Goal: Find specific page/section: Find specific page/section

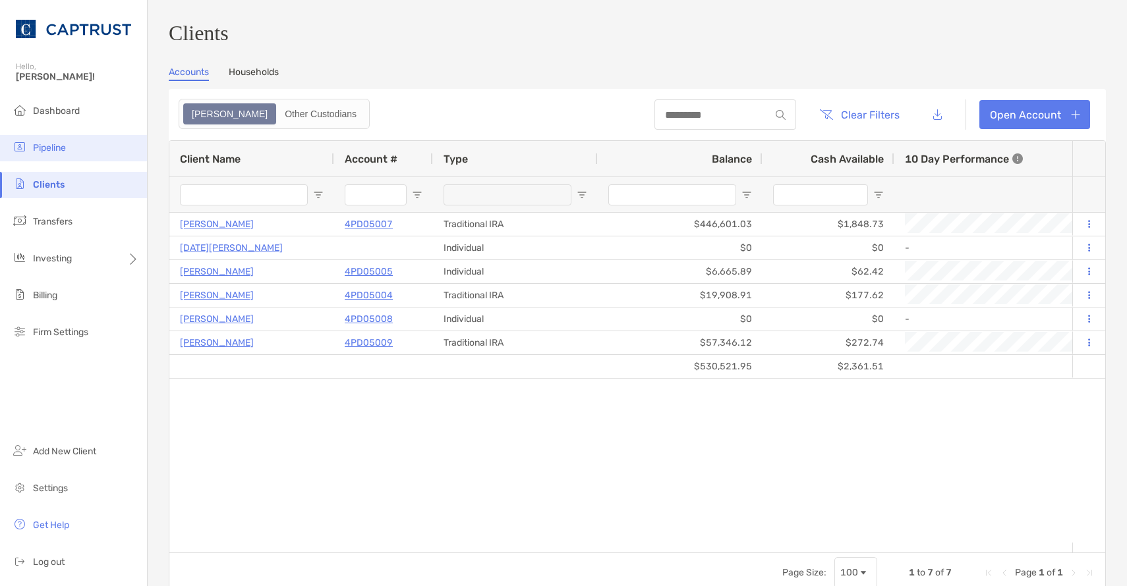
click at [47, 152] on span "Pipeline" at bounding box center [49, 147] width 33 height 11
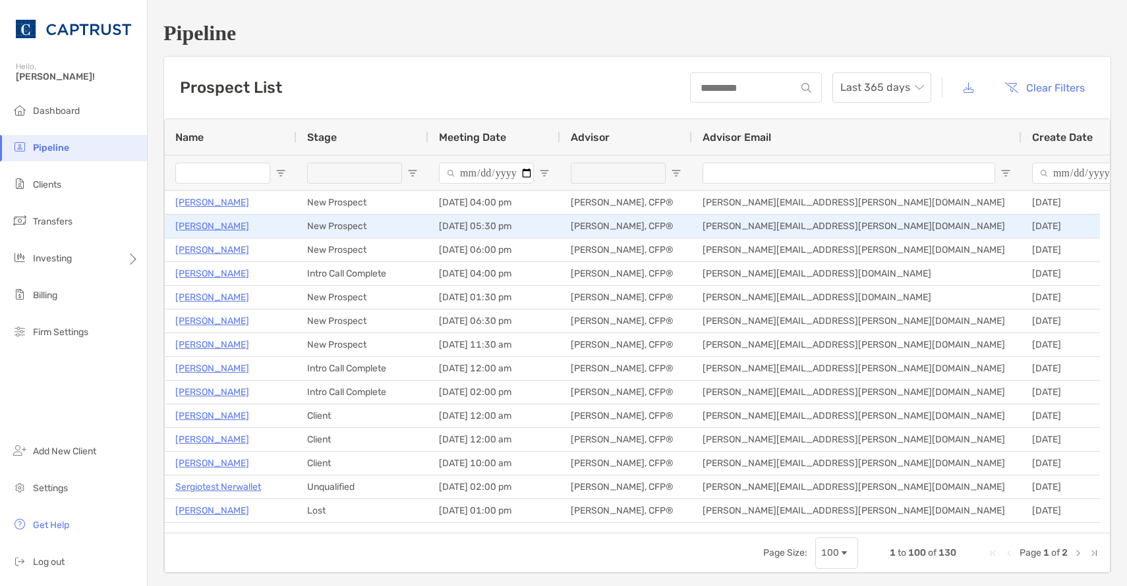
click at [195, 228] on p "[PERSON_NAME]" at bounding box center [212, 226] width 74 height 16
